Goal: Task Accomplishment & Management: Manage account settings

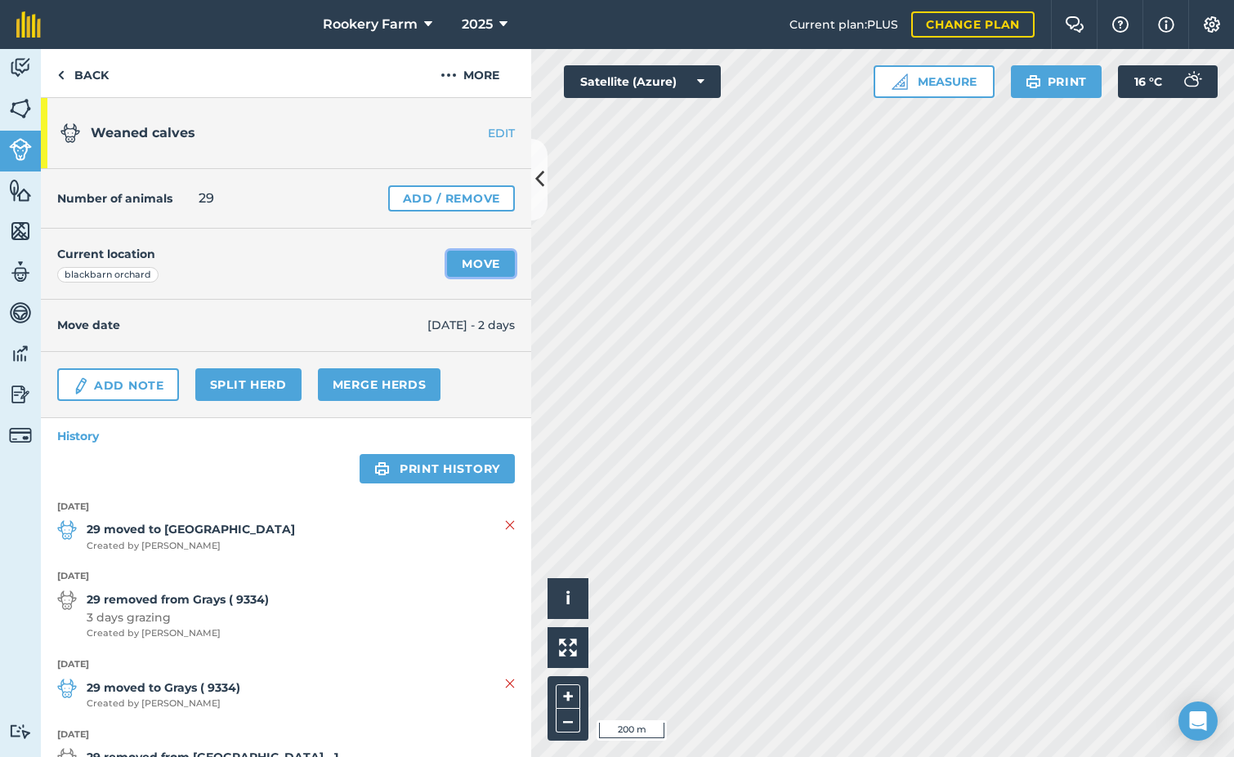
click at [461, 267] on link "Move" at bounding box center [481, 264] width 68 height 26
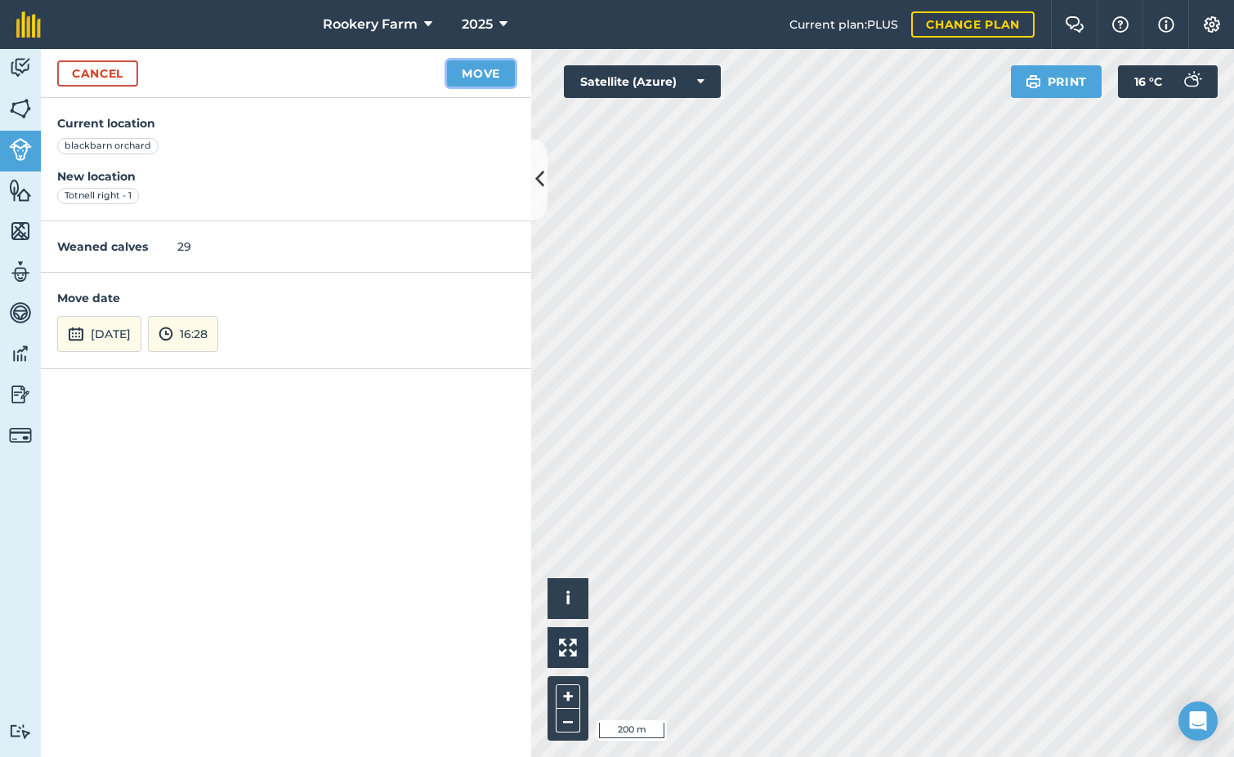
click at [499, 68] on button "Move" at bounding box center [481, 73] width 68 height 26
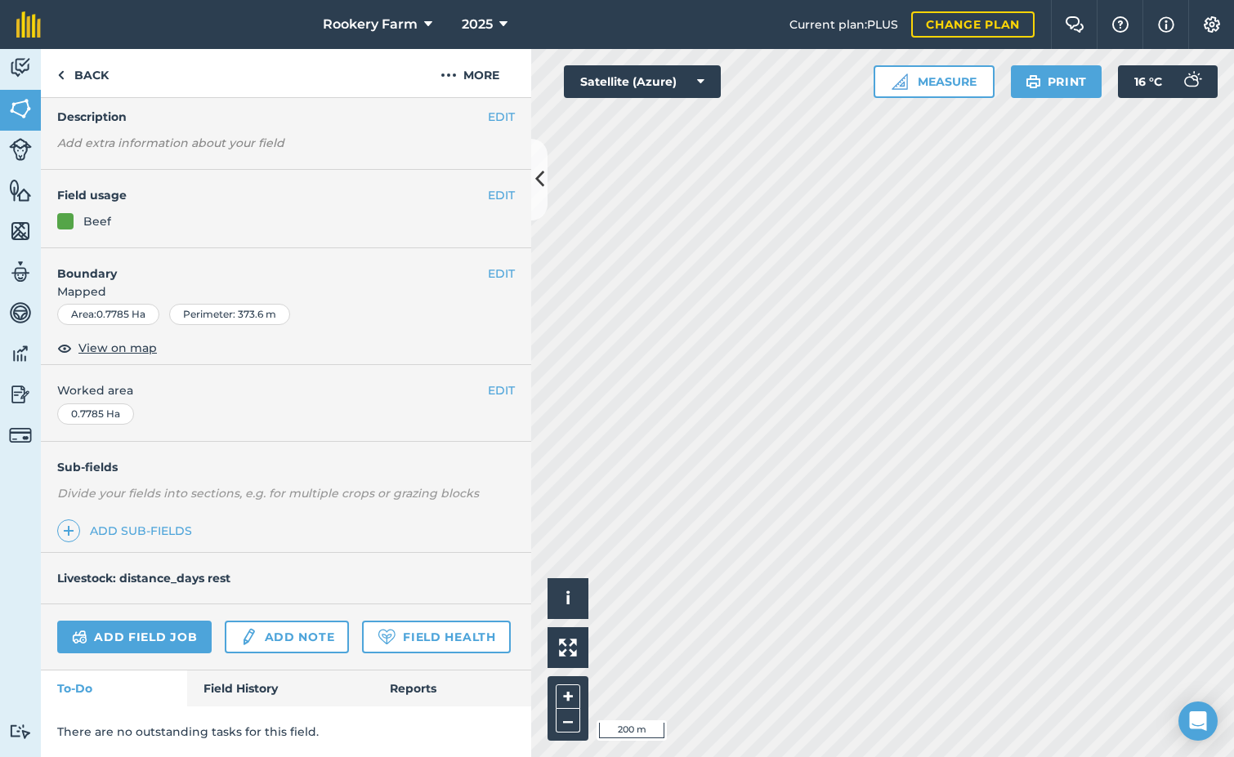
scroll to position [109, 0]
click at [134, 621] on link "Add field job" at bounding box center [134, 637] width 154 height 33
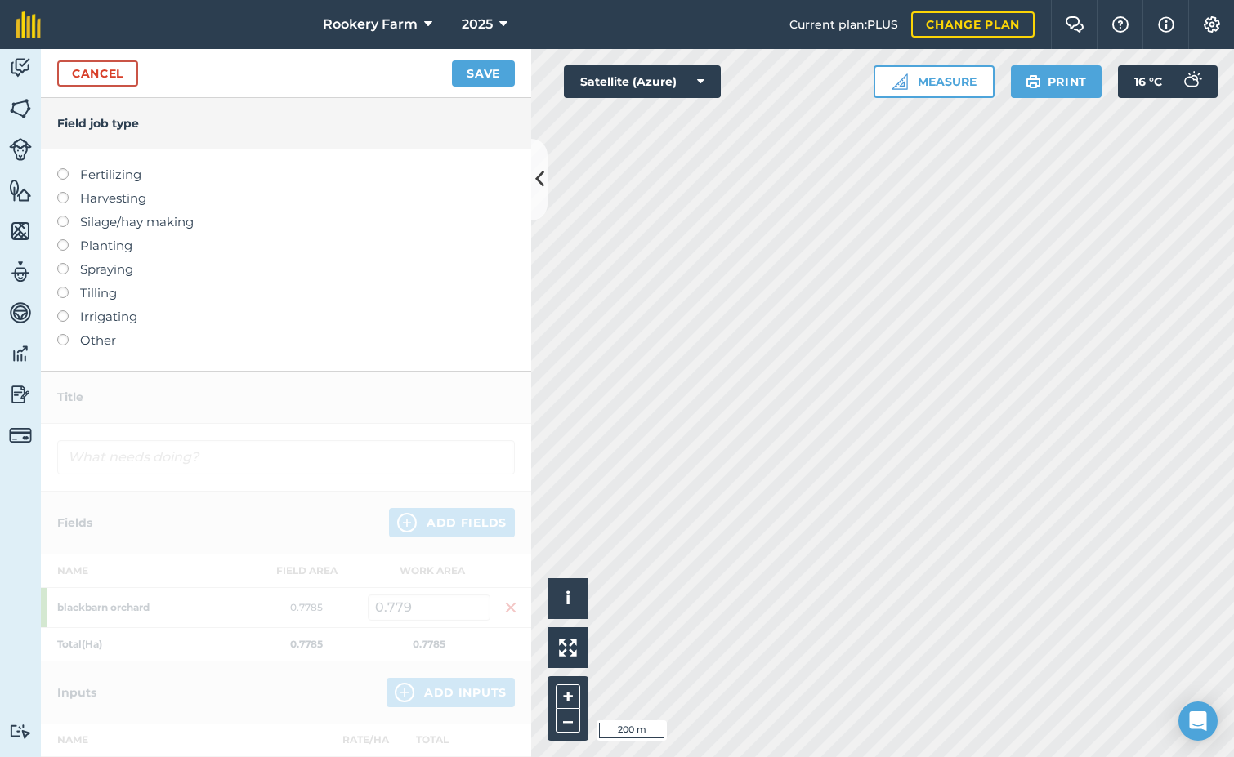
click at [63, 192] on label at bounding box center [68, 192] width 23 height 0
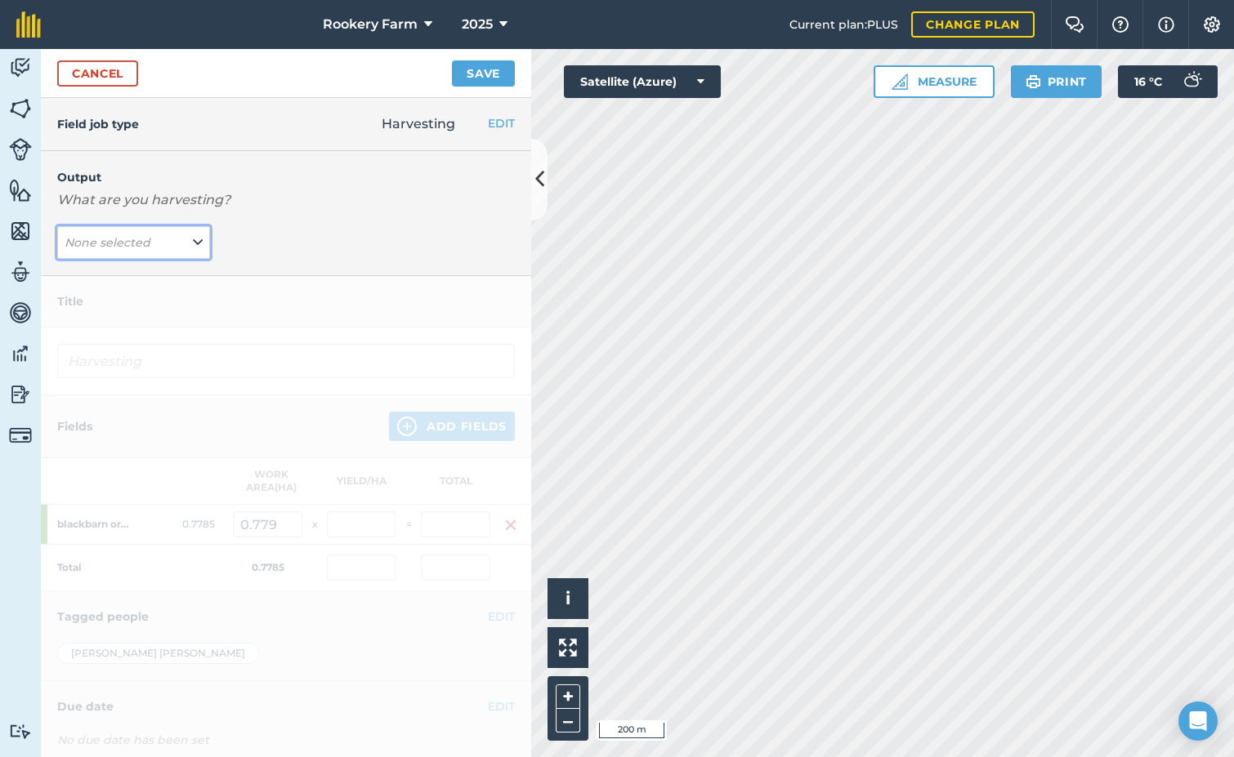
click at [193, 234] on icon at bounding box center [198, 243] width 10 height 18
click at [156, 266] on button "kg/dm/ha ( kg )" at bounding box center [133, 275] width 153 height 31
type input "Harvesting kg/dm/ha"
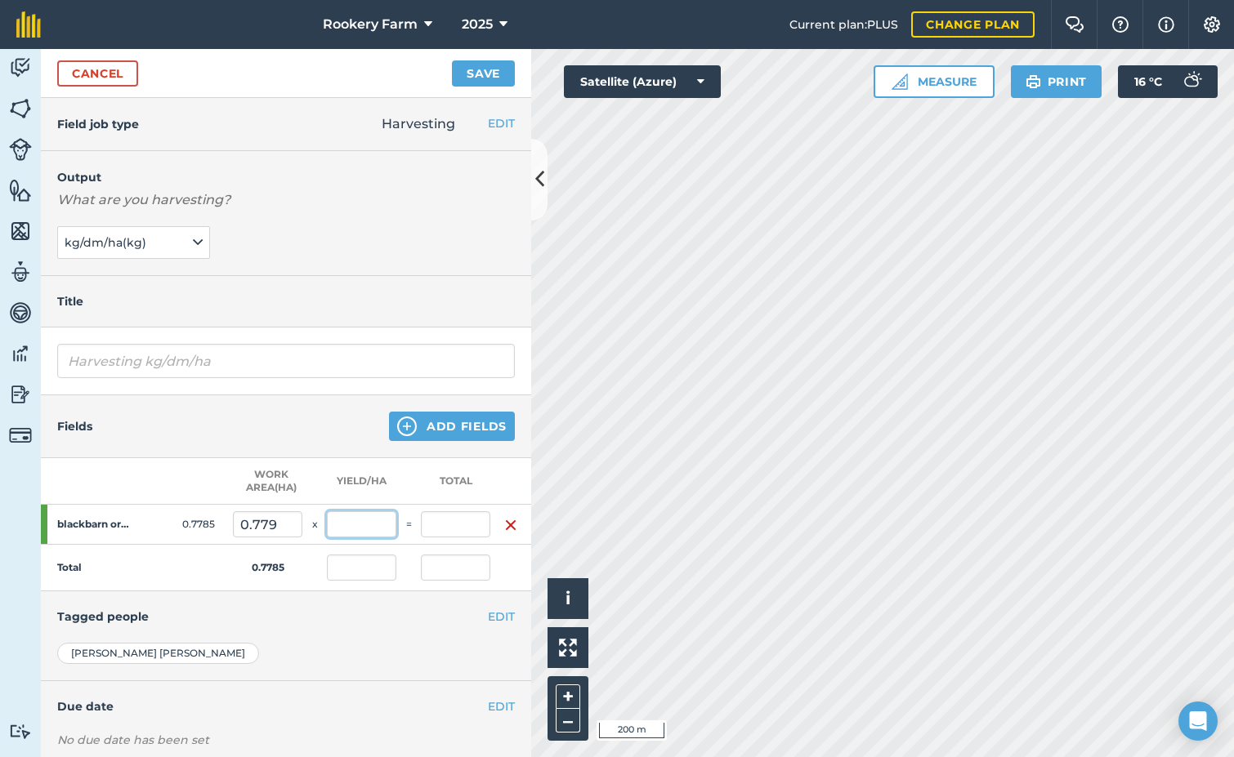
click at [366, 517] on input "text" at bounding box center [361, 524] width 69 height 26
type input "2,000"
type input "1,557"
type input "2,000"
type input "1,557"
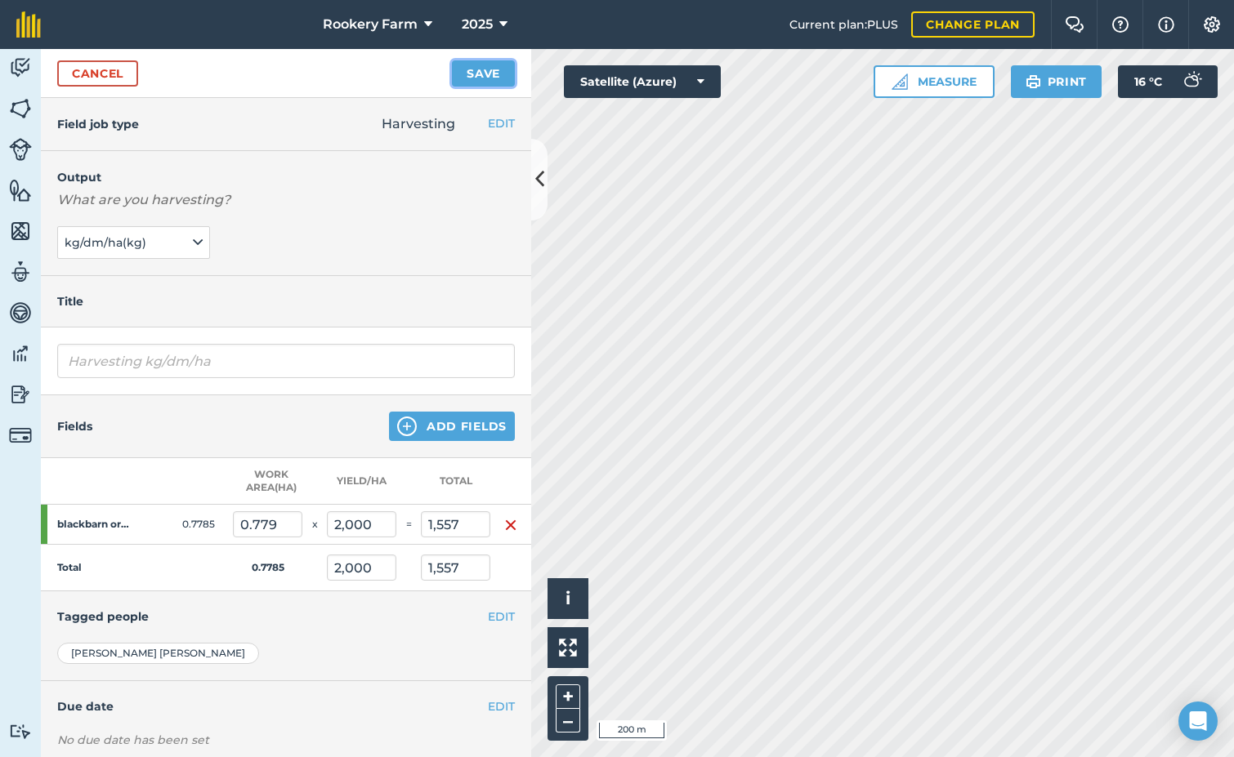
click at [472, 62] on button "Save" at bounding box center [483, 73] width 63 height 26
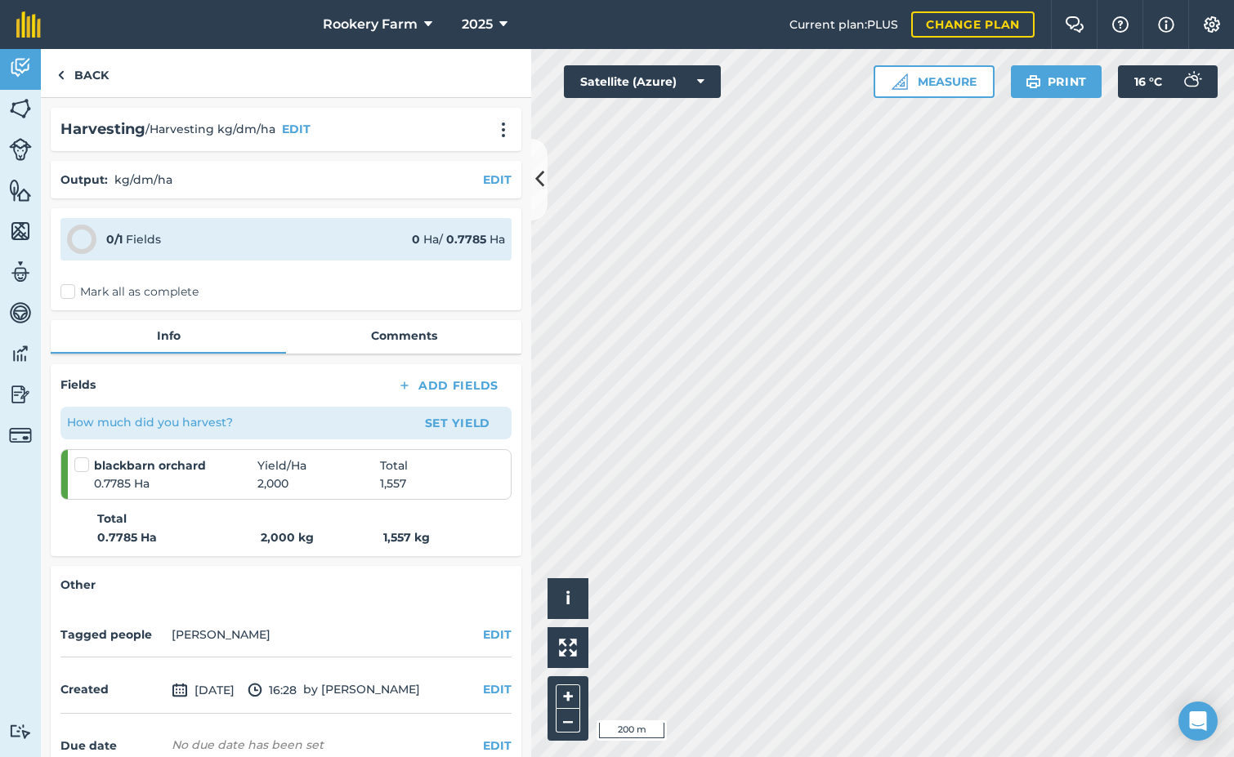
click at [69, 290] on label "Mark all as complete" at bounding box center [129, 292] width 138 height 17
click at [69, 290] on input "Mark all as complete" at bounding box center [65, 289] width 11 height 11
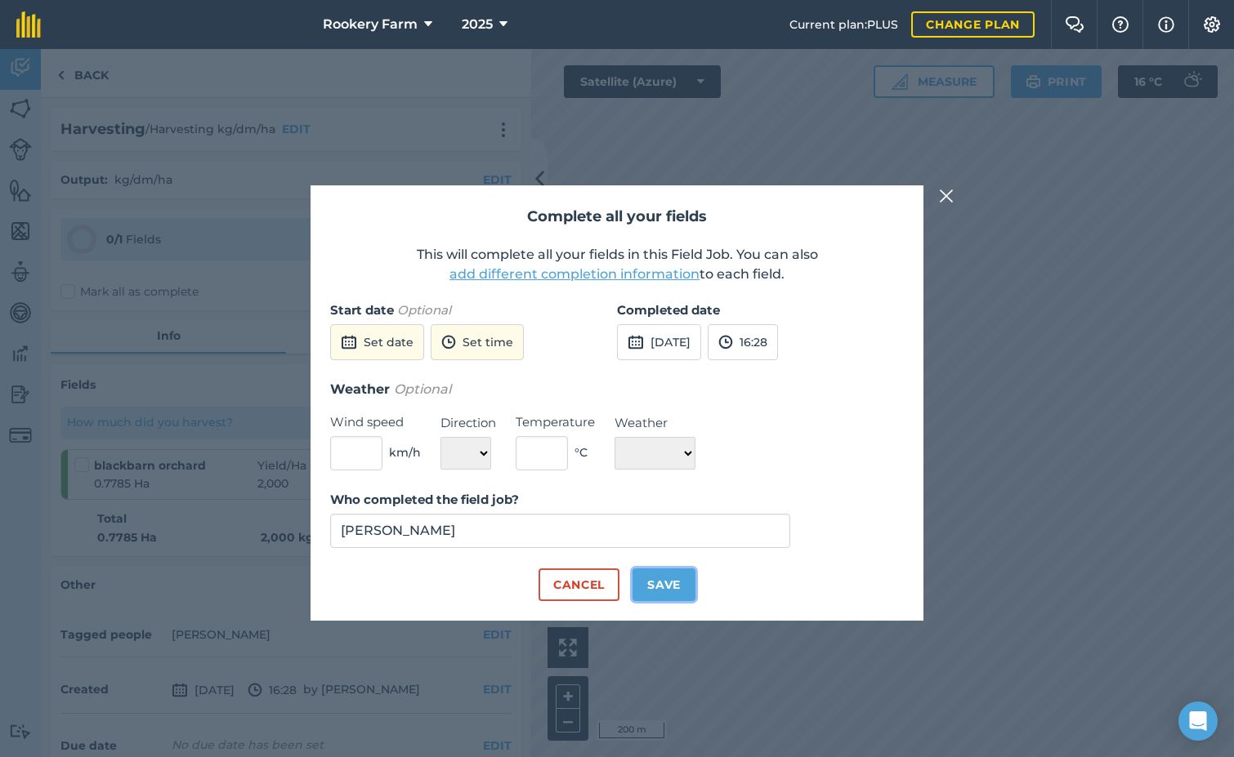
click at [679, 579] on button "Save" at bounding box center [663, 585] width 63 height 33
checkbox input "true"
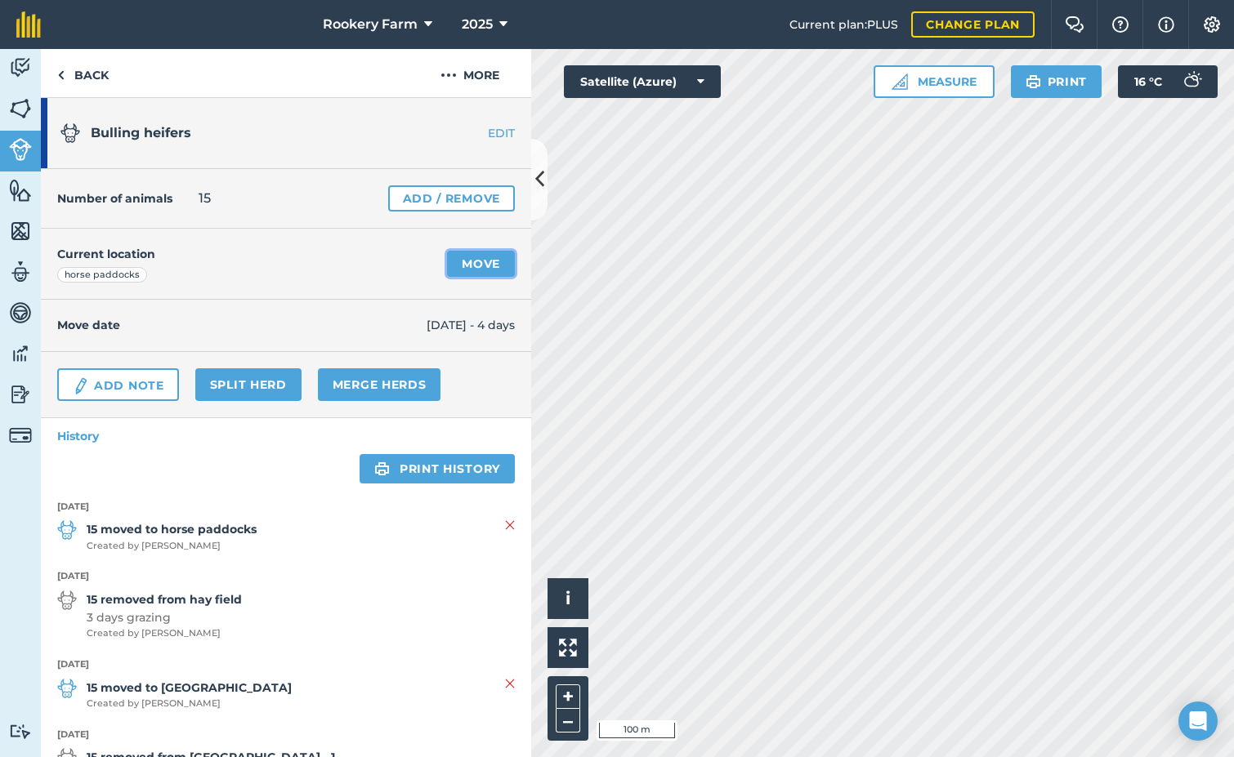
click at [476, 262] on link "Move" at bounding box center [481, 264] width 68 height 26
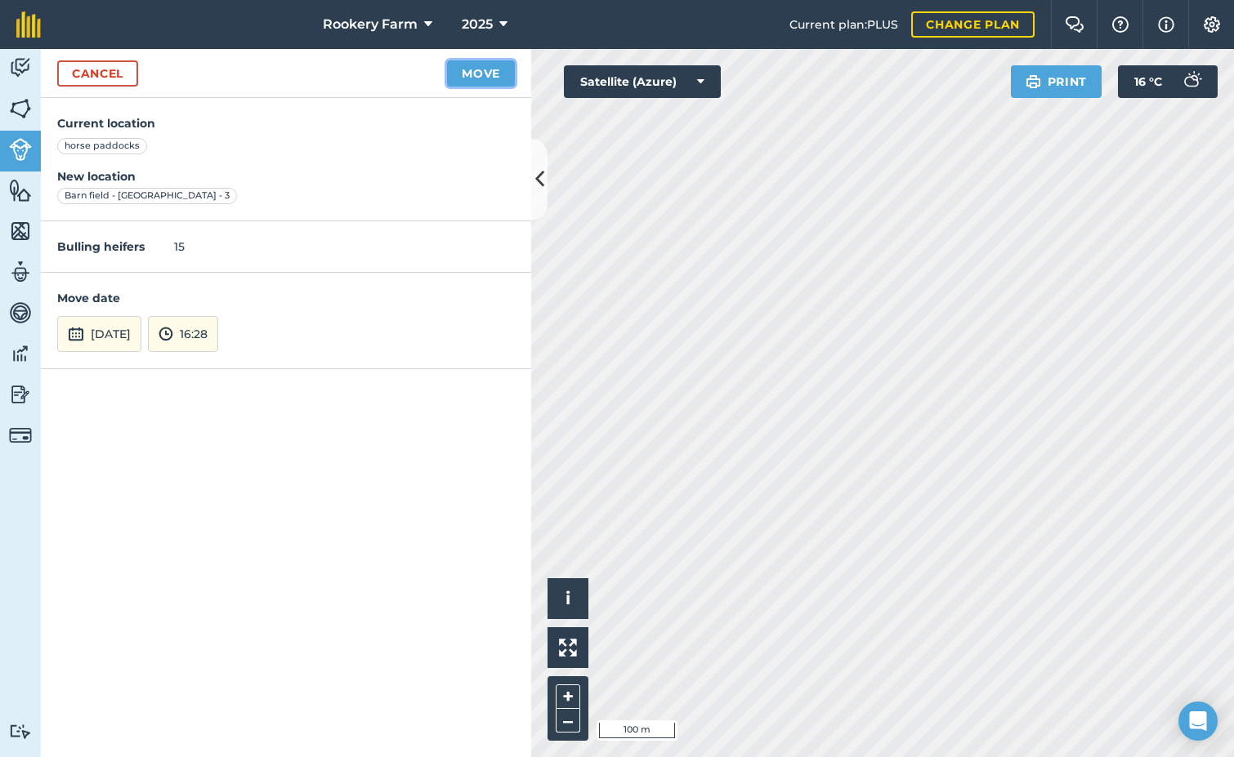
click at [484, 74] on button "Move" at bounding box center [481, 73] width 68 height 26
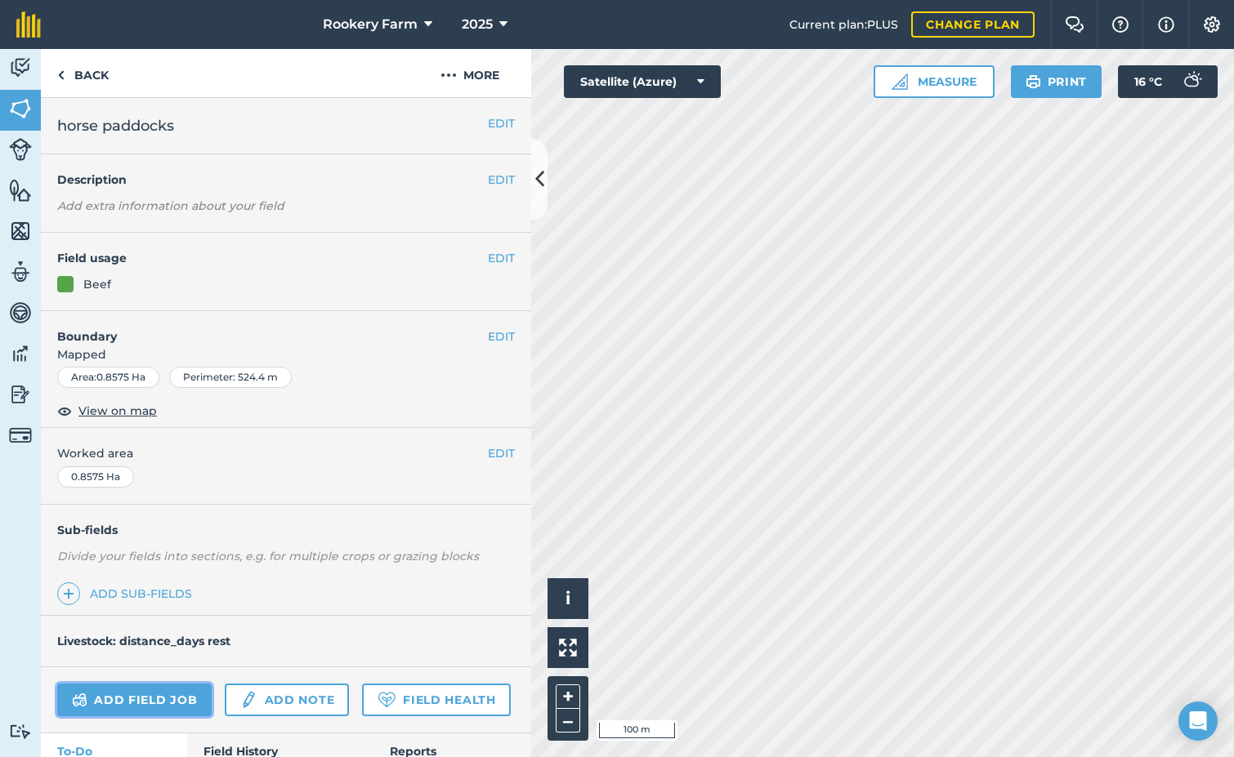
click at [154, 710] on link "Add field job" at bounding box center [134, 700] width 154 height 33
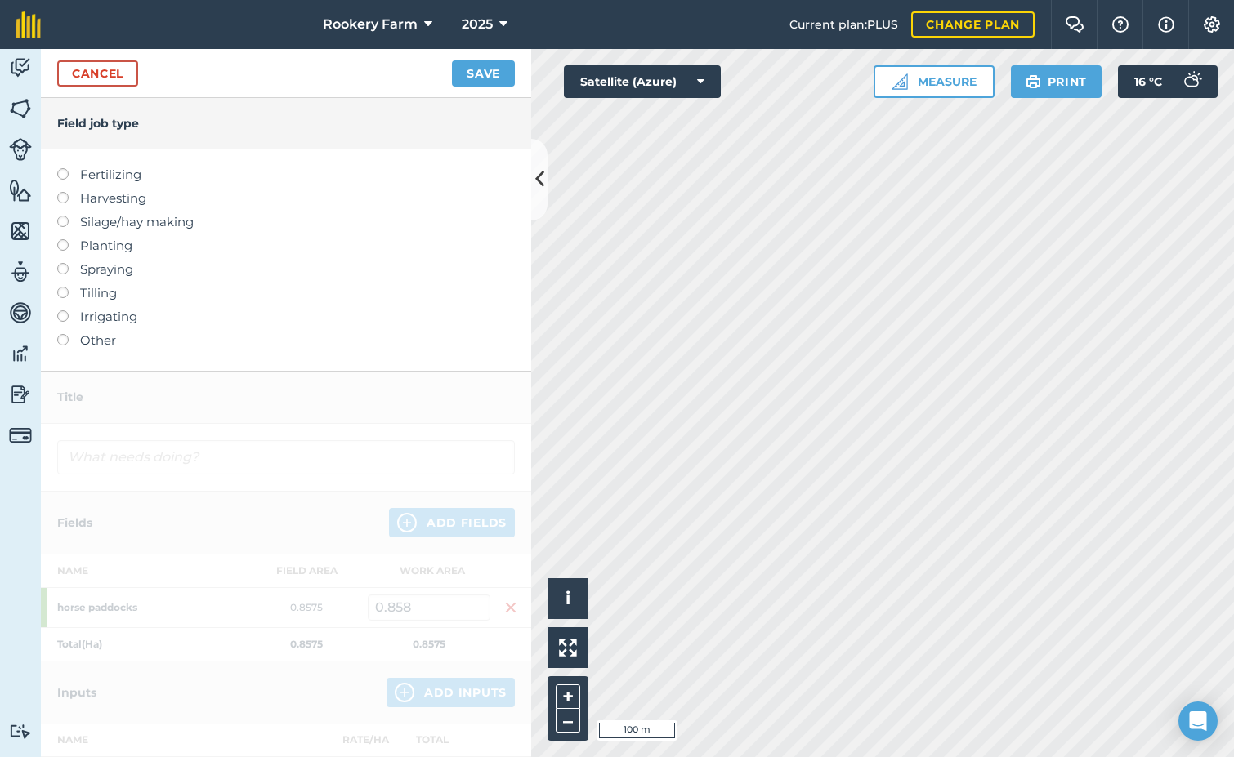
click at [61, 192] on label at bounding box center [68, 192] width 23 height 0
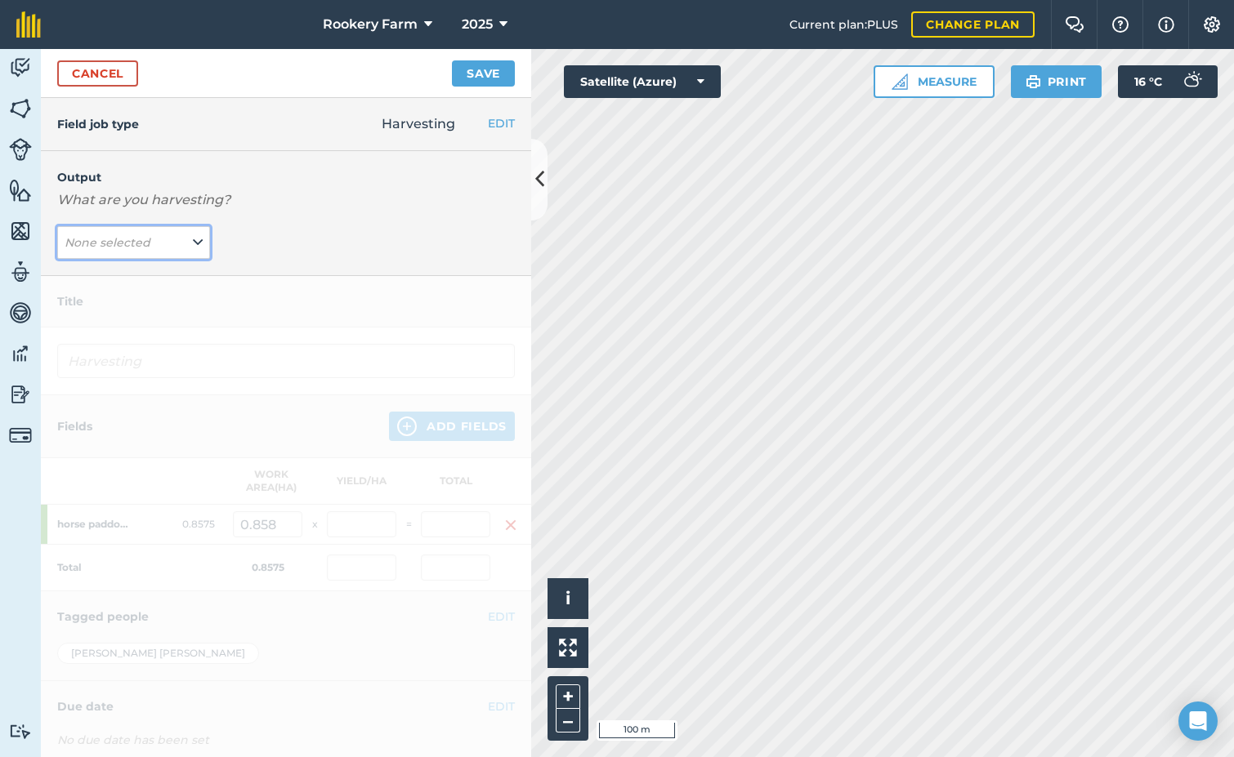
click at [194, 239] on icon at bounding box center [198, 243] width 10 height 18
click at [174, 269] on button "kg/dm/ha ( kg )" at bounding box center [133, 275] width 153 height 31
type input "Harvesting kg/dm/ha"
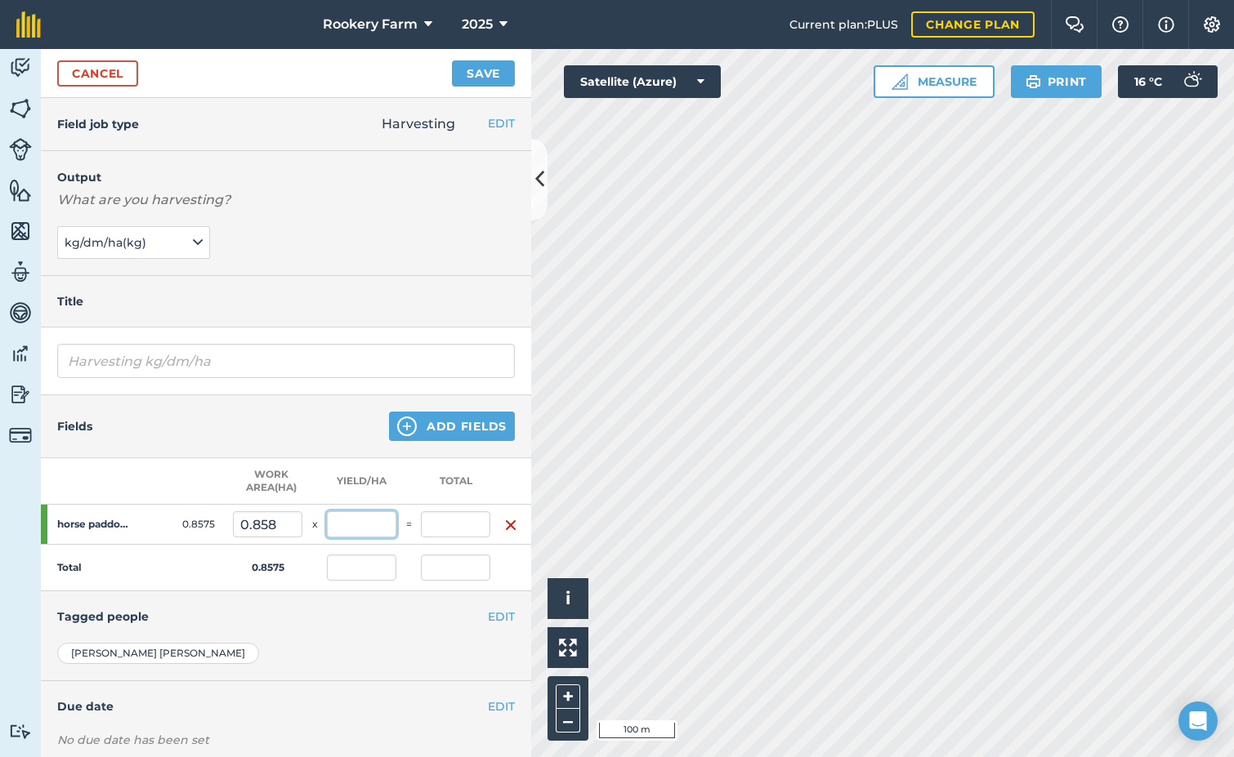
click at [366, 516] on input "text" at bounding box center [361, 524] width 69 height 26
type input "2,000"
type input "1,715"
type input "2,000"
type input "1,715"
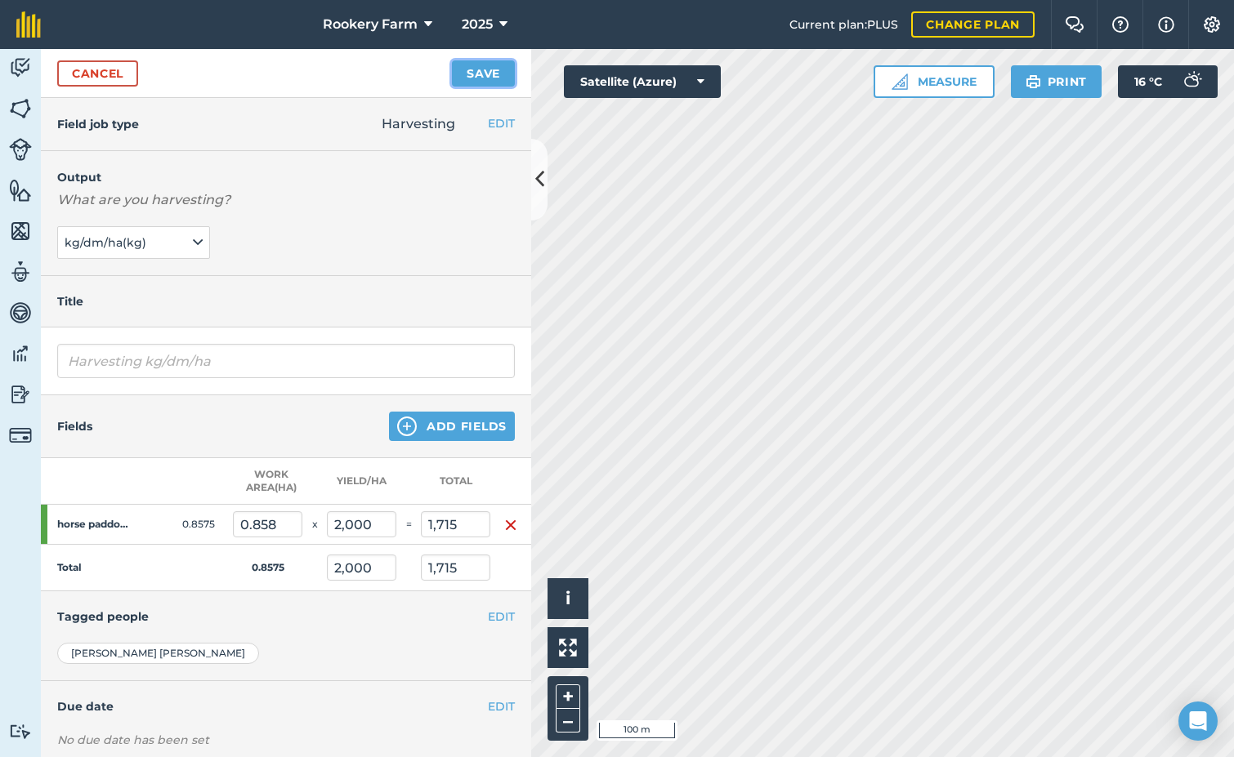
click at [482, 74] on button "Save" at bounding box center [483, 73] width 63 height 26
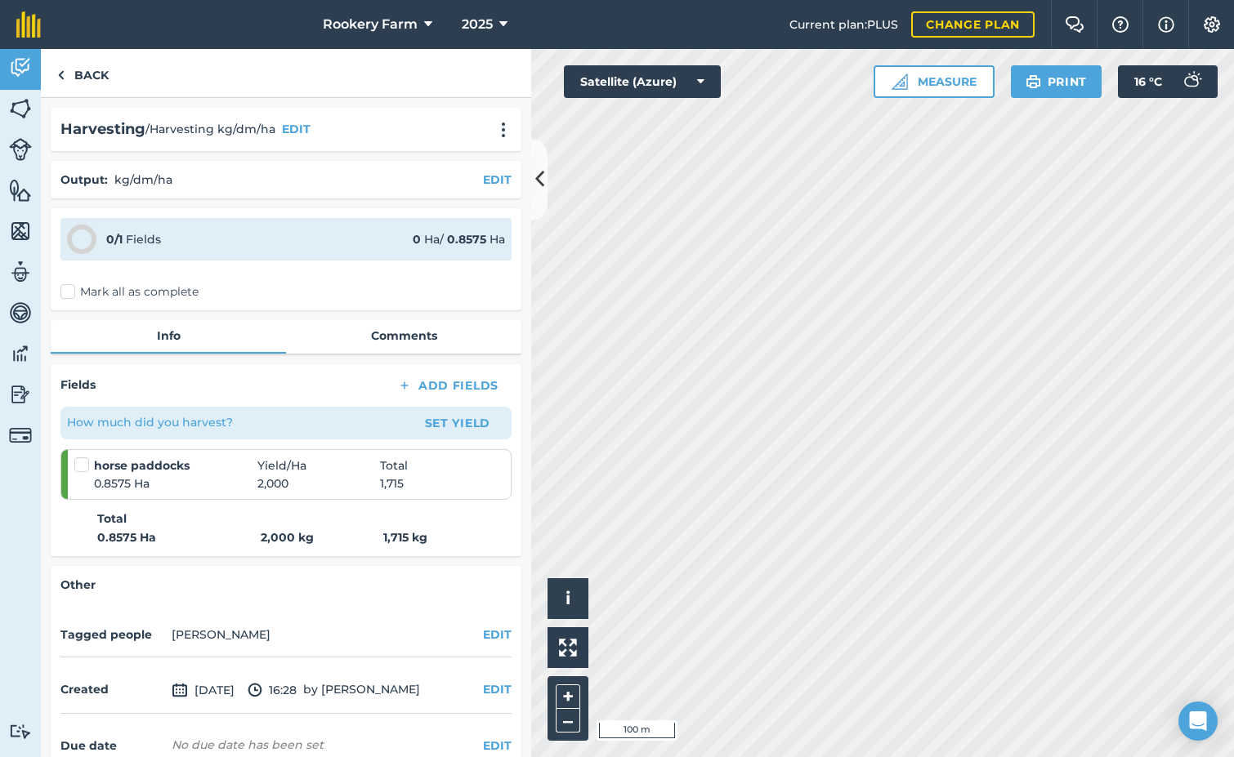
click at [65, 294] on label "Mark all as complete" at bounding box center [129, 292] width 138 height 17
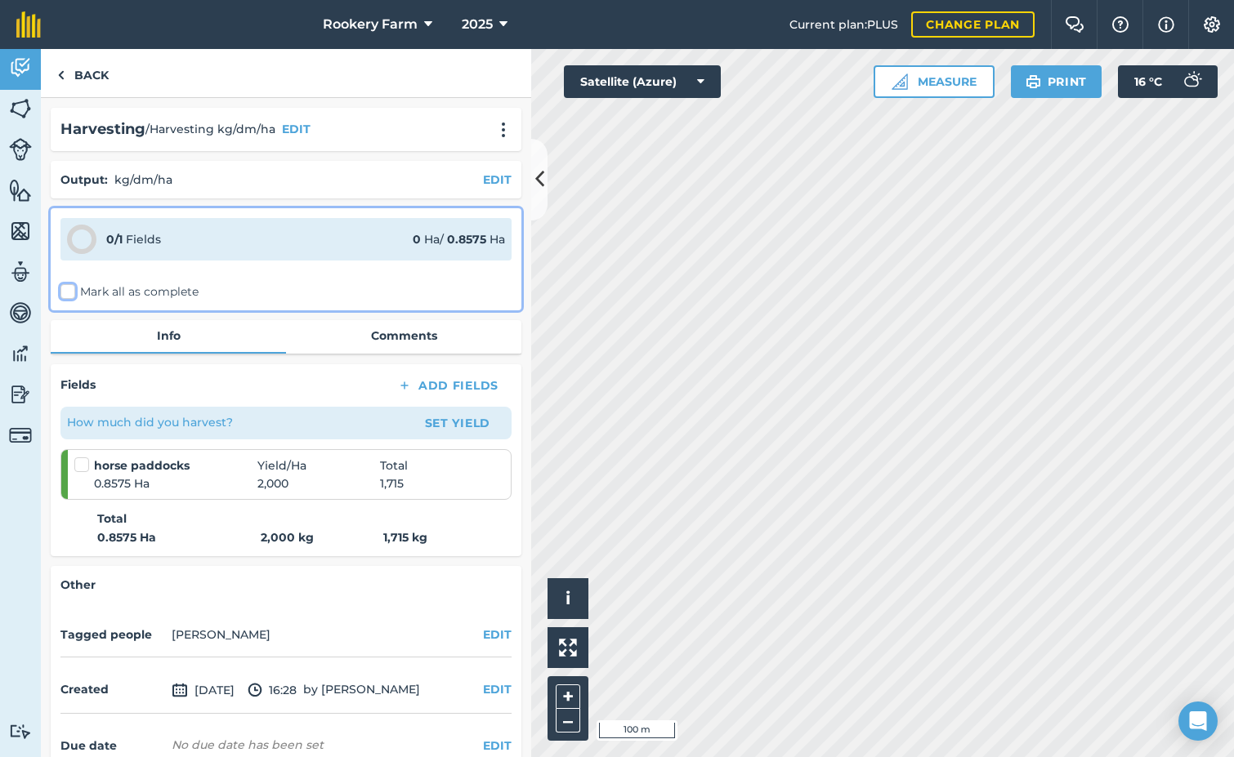
click at [65, 294] on input "Mark all as complete" at bounding box center [65, 289] width 11 height 11
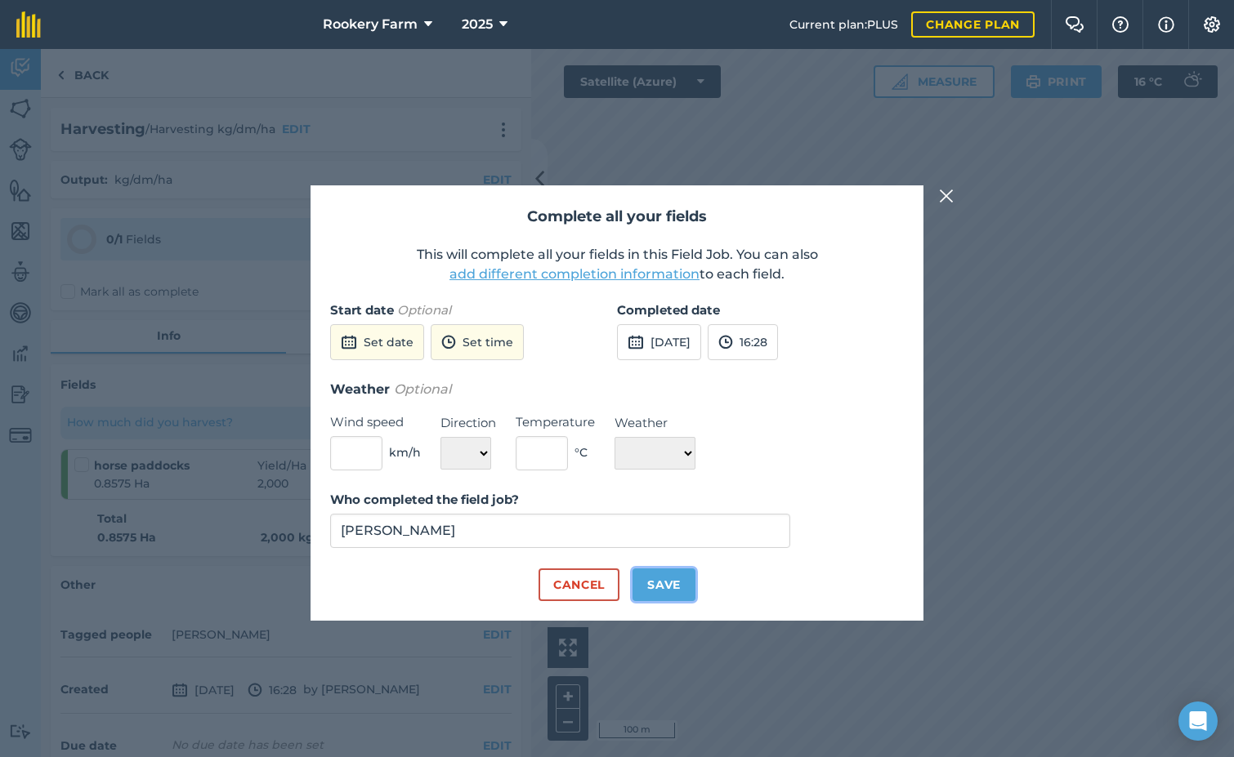
click at [678, 578] on button "Save" at bounding box center [663, 585] width 63 height 33
checkbox input "true"
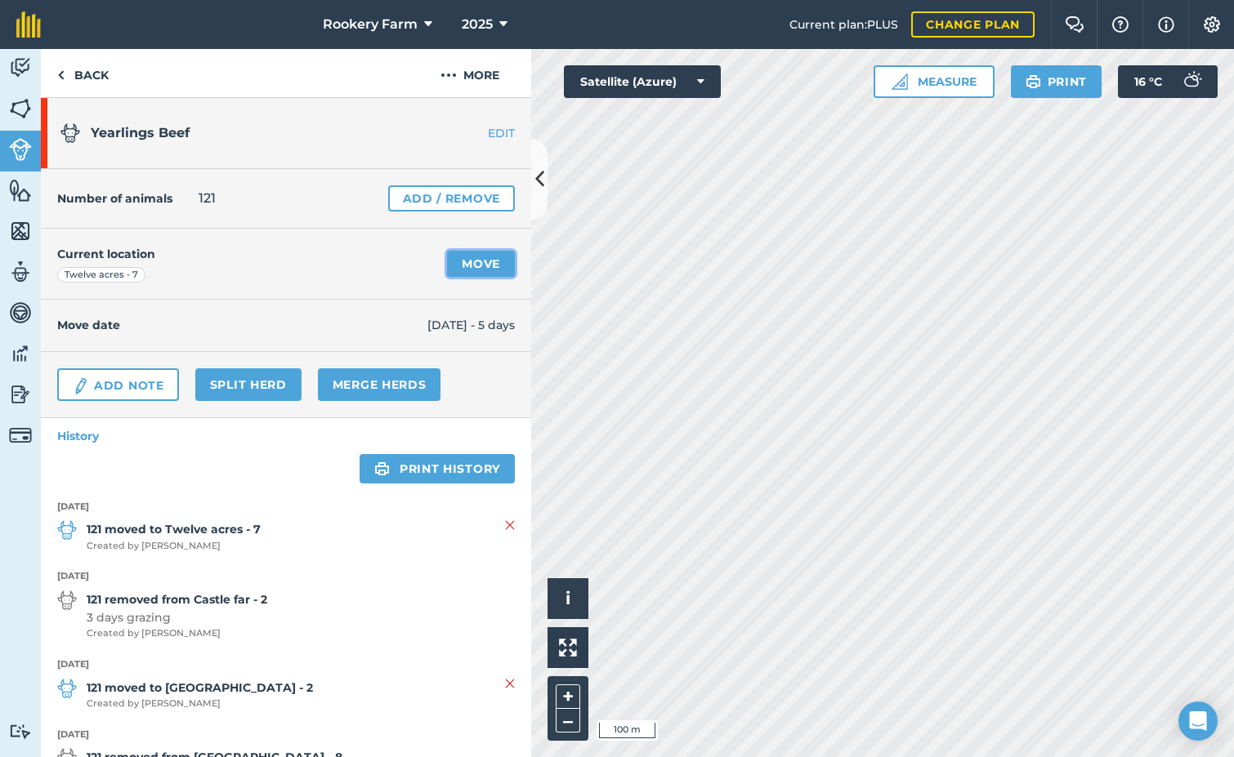
click at [453, 263] on link "Move" at bounding box center [481, 264] width 68 height 26
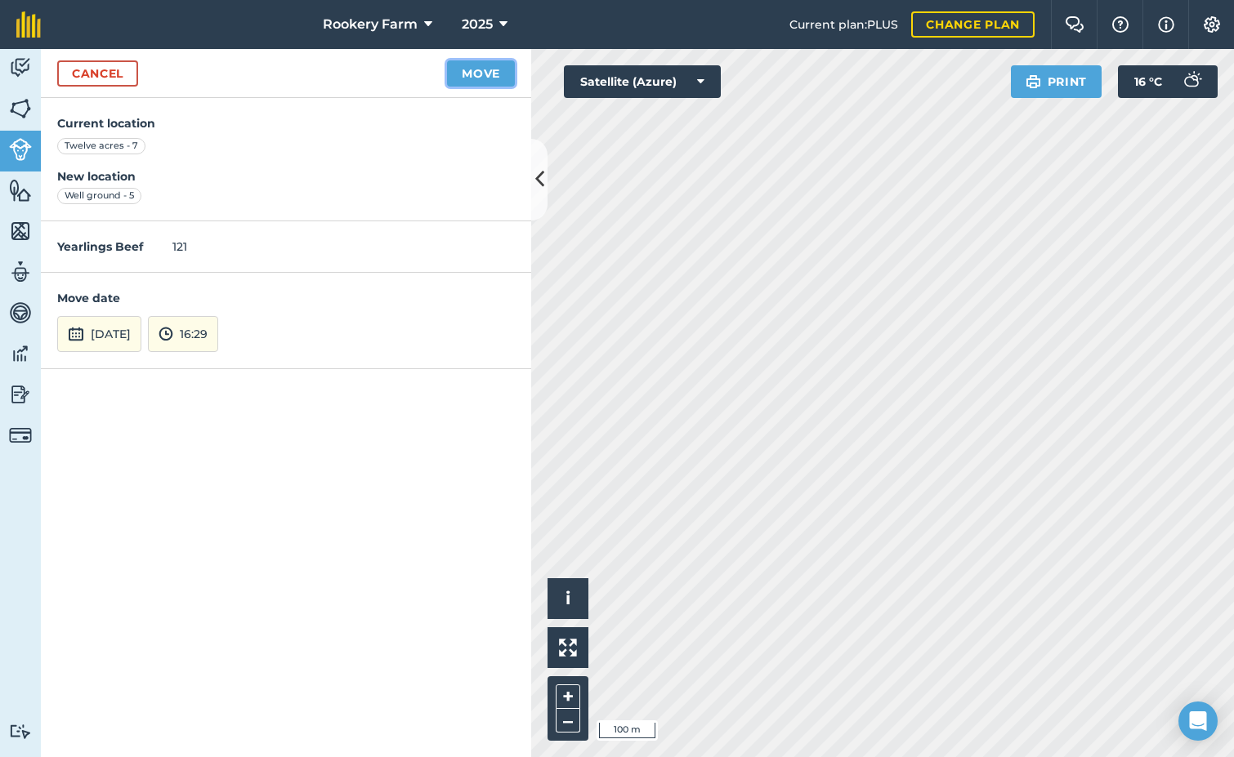
click at [476, 69] on button "Move" at bounding box center [481, 73] width 68 height 26
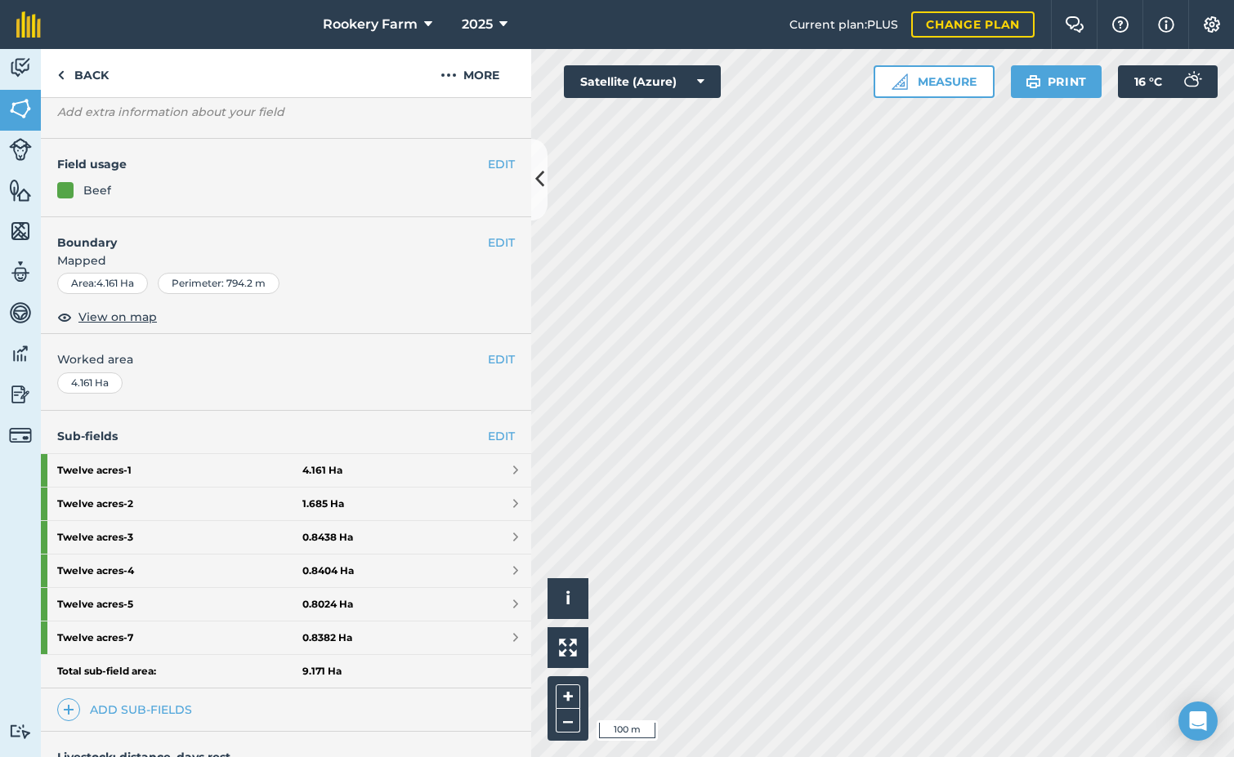
scroll to position [319, 0]
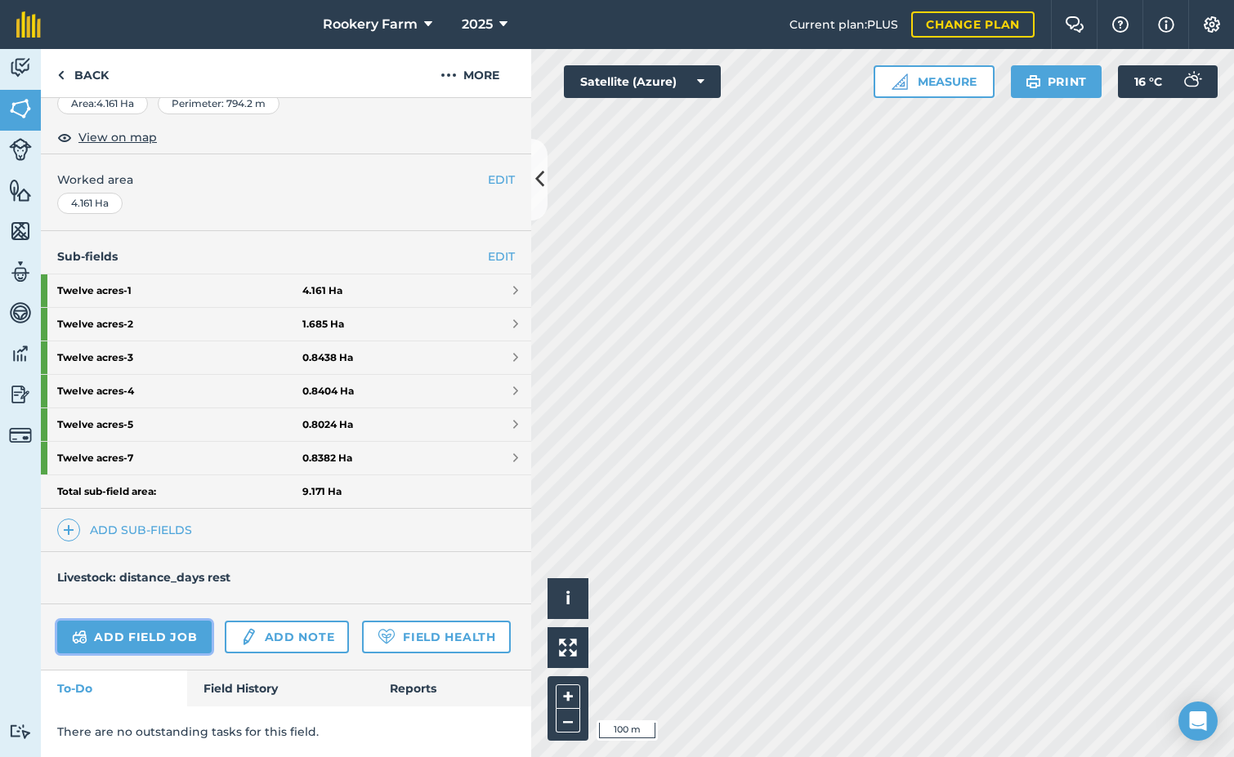
click at [192, 621] on link "Add field job" at bounding box center [134, 637] width 154 height 33
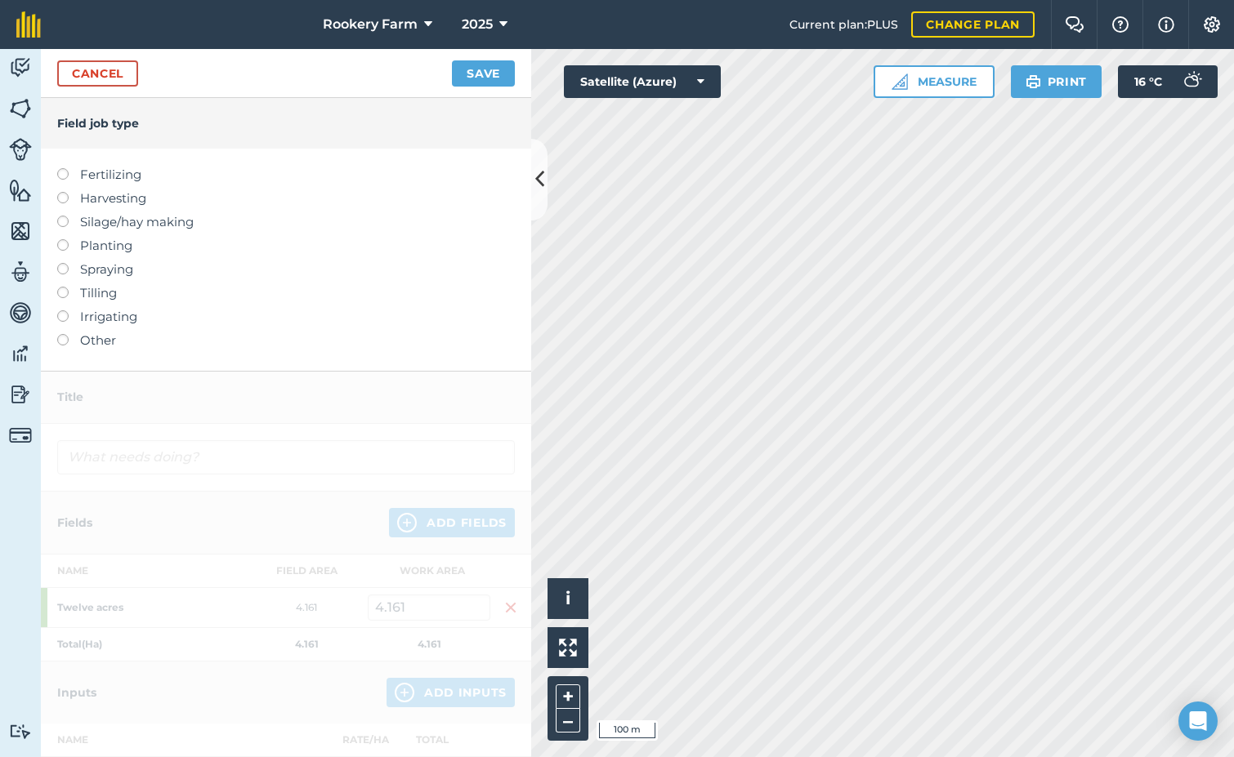
click at [66, 192] on label at bounding box center [68, 192] width 23 height 0
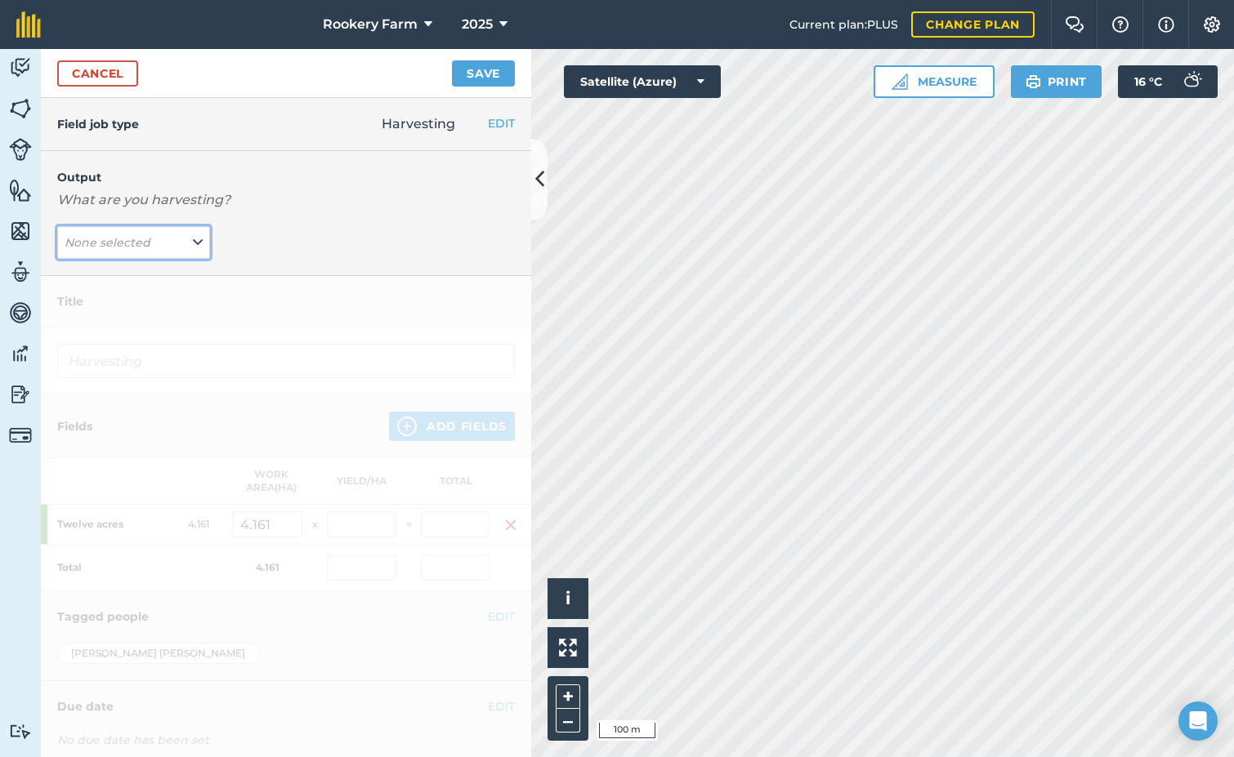
click at [194, 239] on icon at bounding box center [198, 243] width 10 height 18
click at [147, 276] on button "kg/dm/ha ( kg )" at bounding box center [133, 275] width 153 height 31
type input "Harvesting kg/dm/ha"
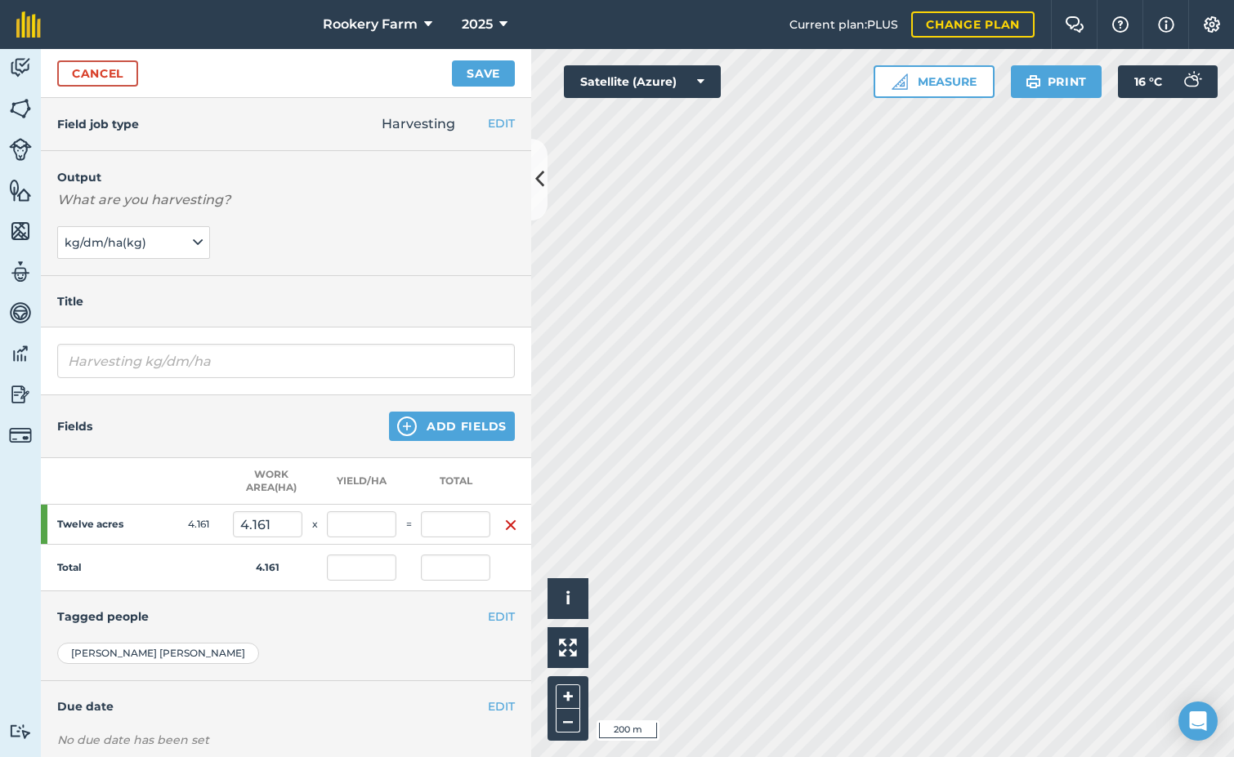
click at [396, 525] on td "=" at bounding box center [408, 525] width 25 height 40
click at [383, 524] on input "text" at bounding box center [361, 524] width 69 height 26
type input "1,660"
type input "6,907.26"
type input "1,660"
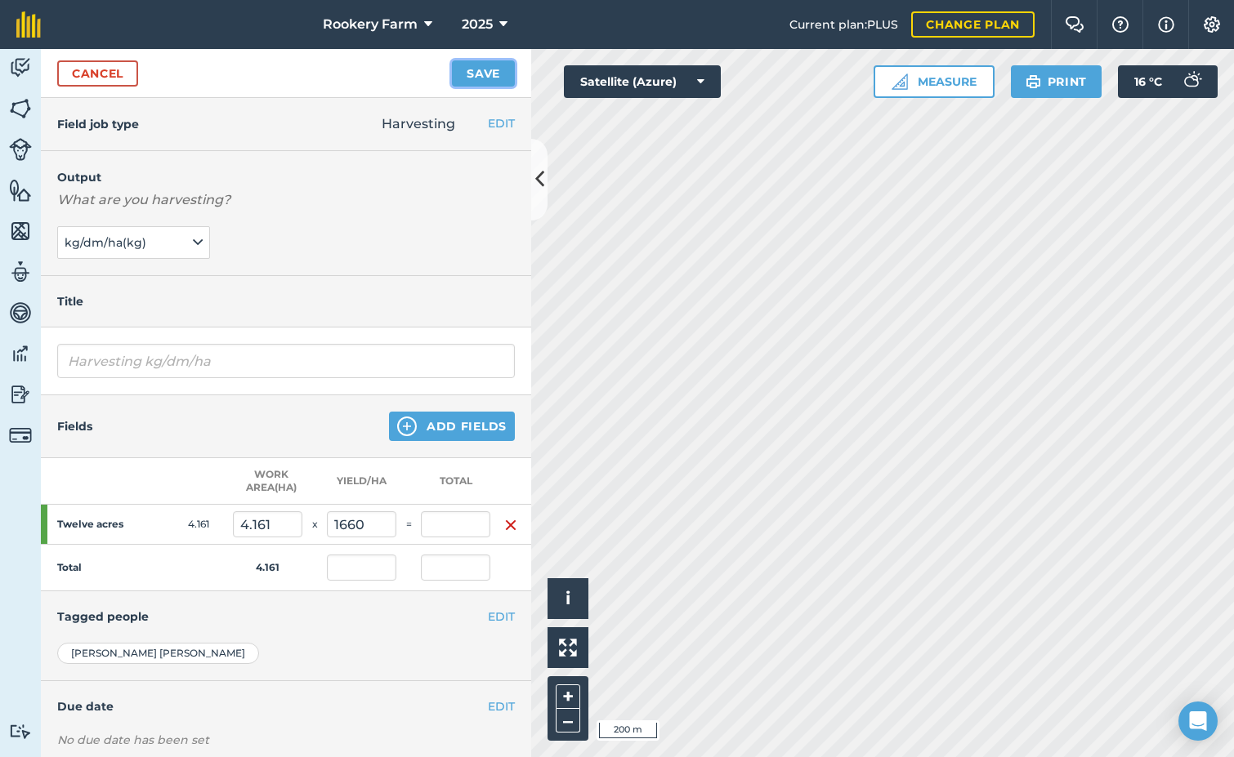
type input "6,907.26"
click at [486, 65] on button "Save" at bounding box center [483, 73] width 63 height 26
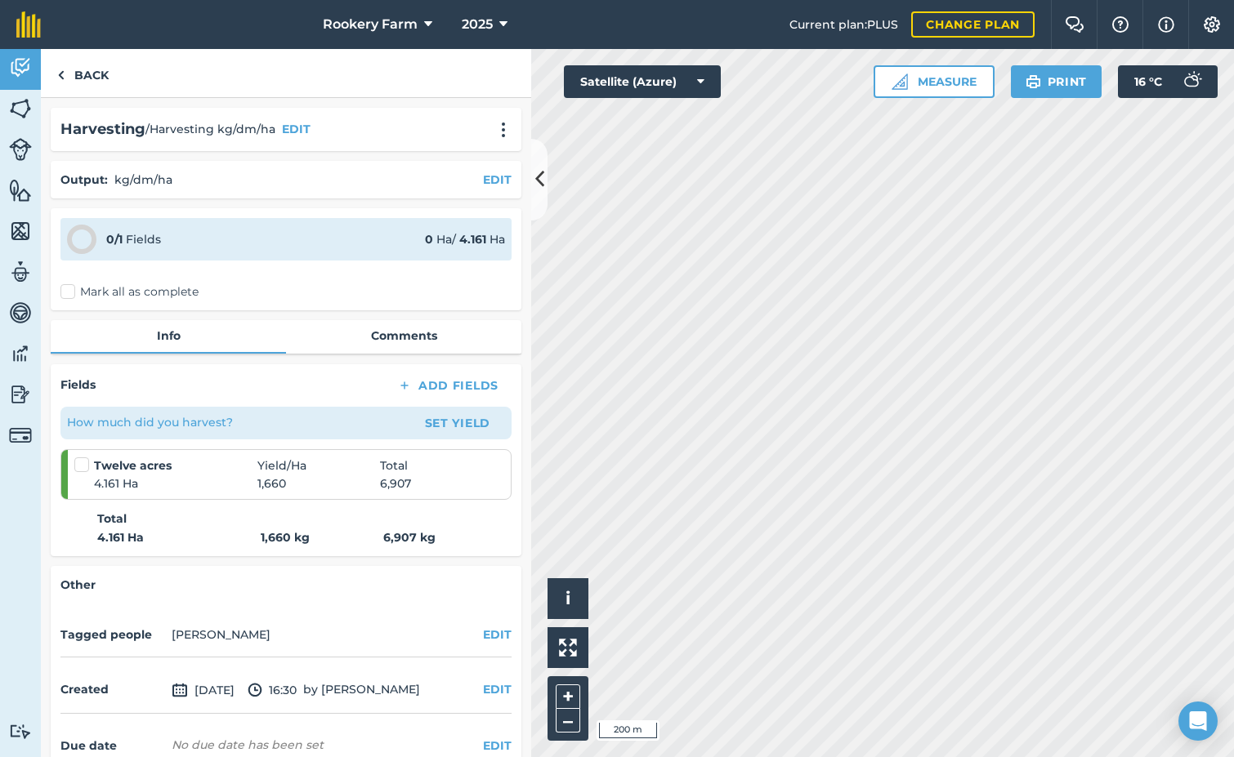
click at [69, 295] on label "Mark all as complete" at bounding box center [129, 292] width 138 height 17
click at [69, 294] on input "Mark all as complete" at bounding box center [65, 289] width 11 height 11
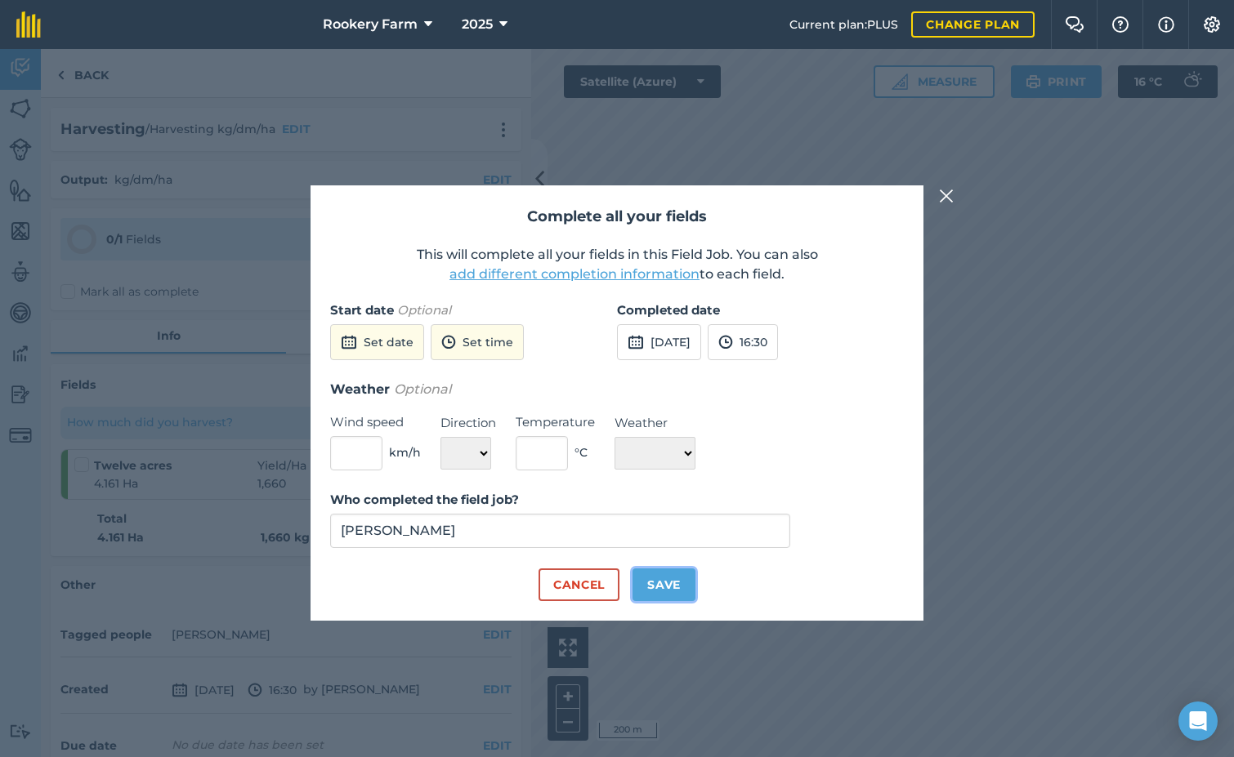
click at [659, 573] on button "Save" at bounding box center [663, 585] width 63 height 33
checkbox input "true"
